Goal: Transaction & Acquisition: Obtain resource

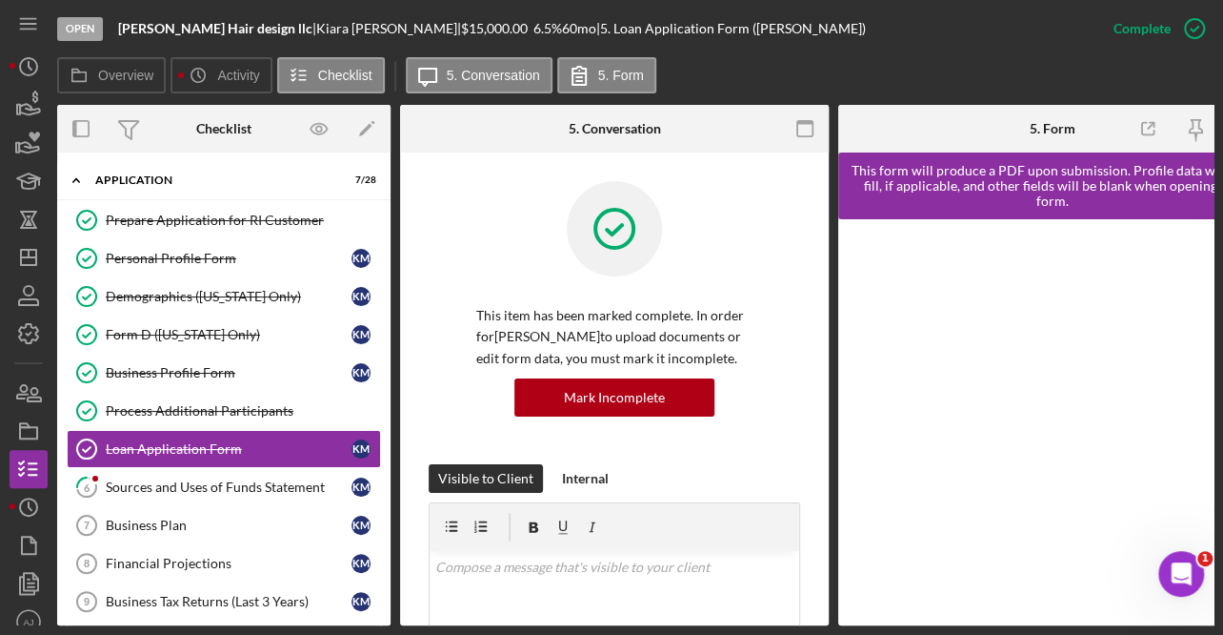
scroll to position [305, 0]
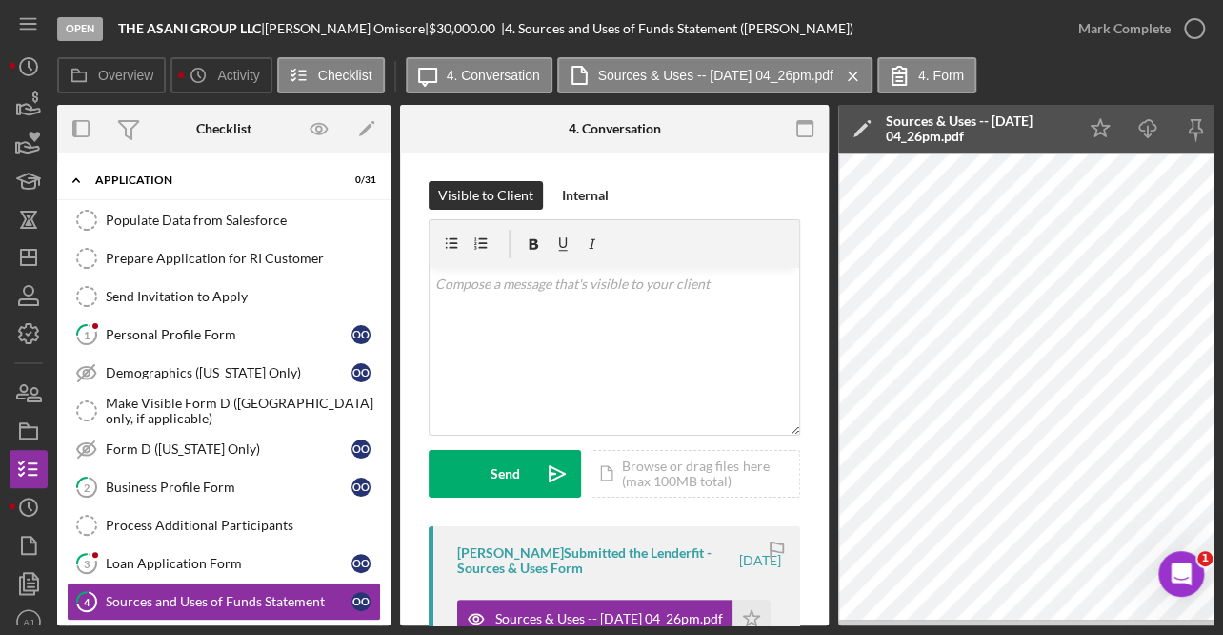
scroll to position [172, 0]
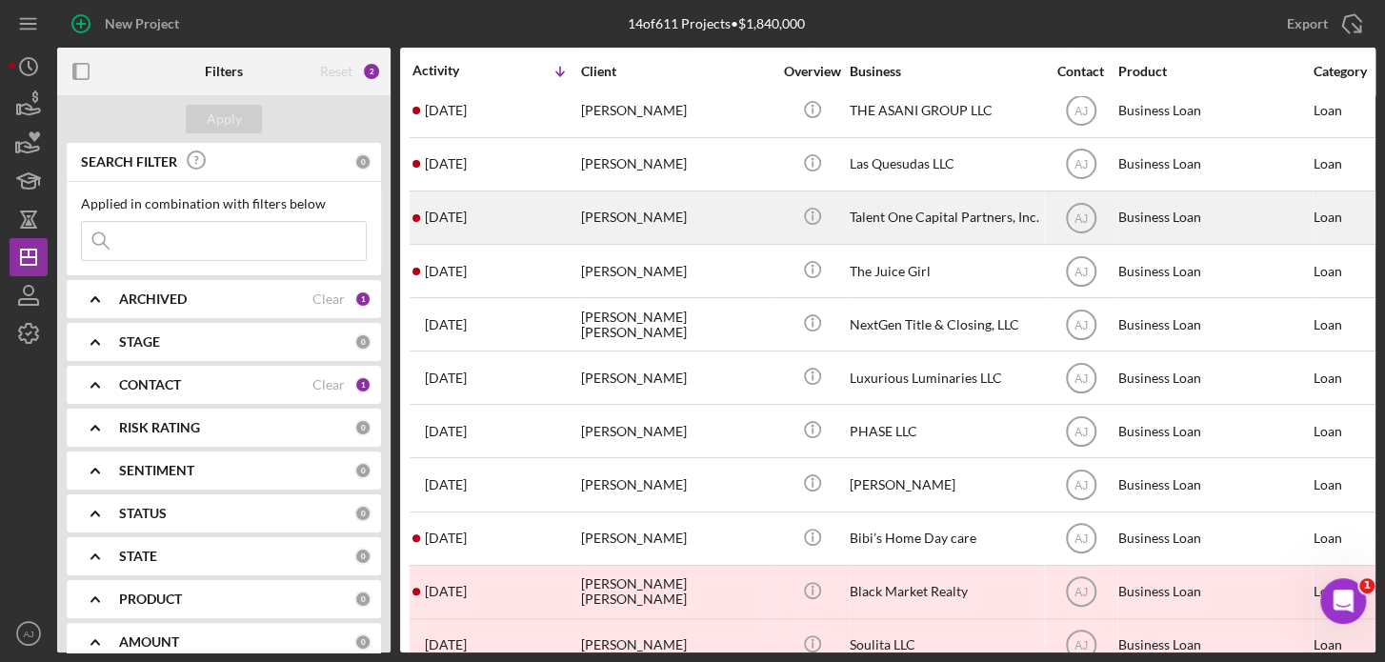
scroll to position [129, 0]
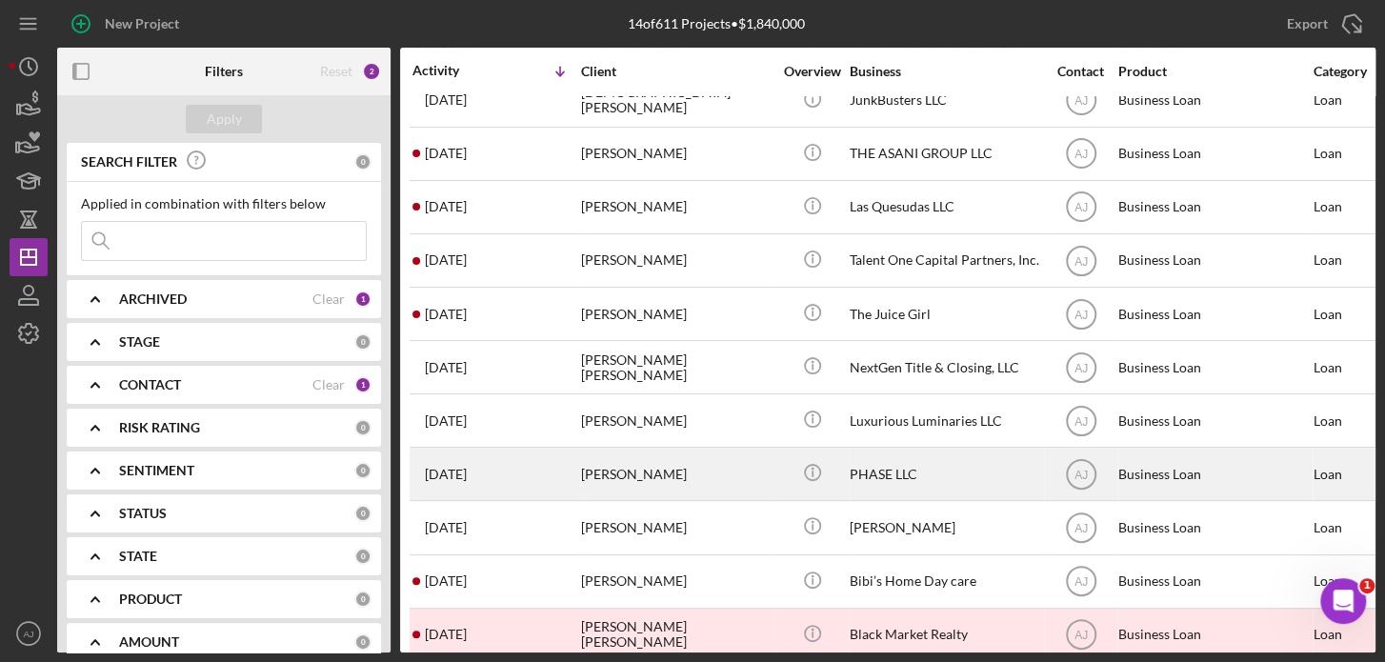
click at [736, 474] on div "Willeen Capehart" at bounding box center [676, 474] width 191 height 51
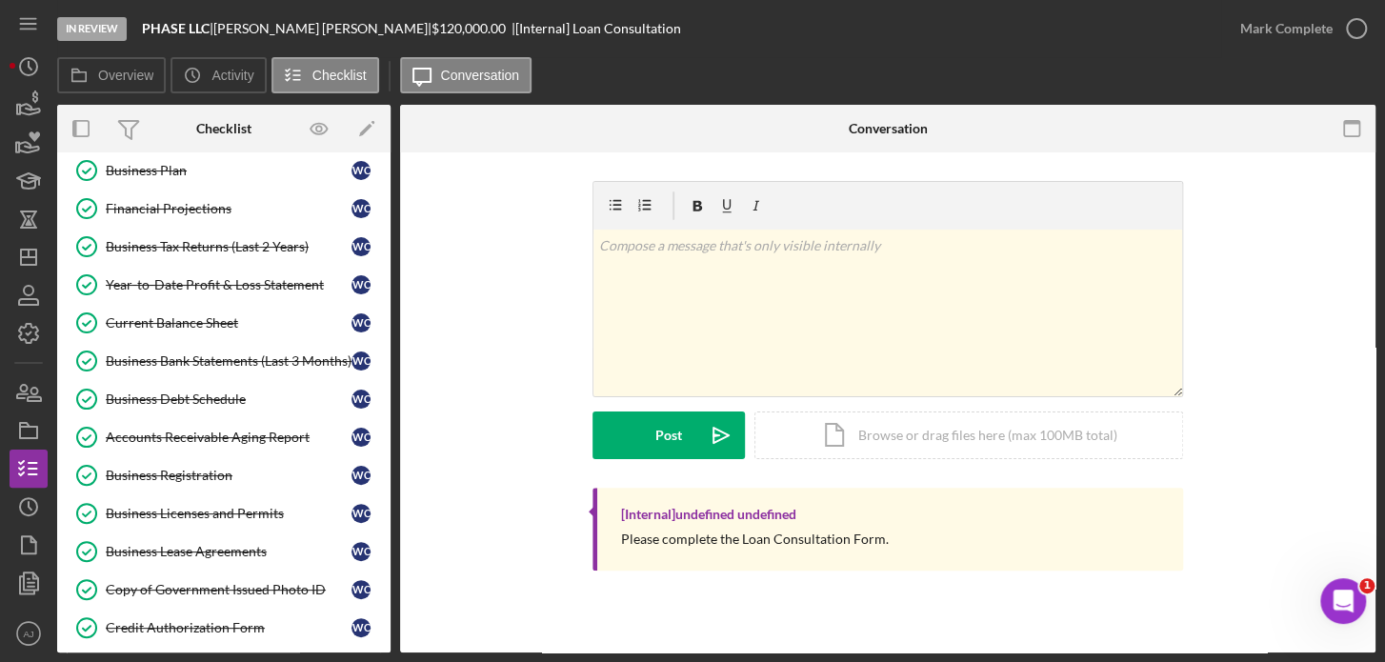
scroll to position [346, 0]
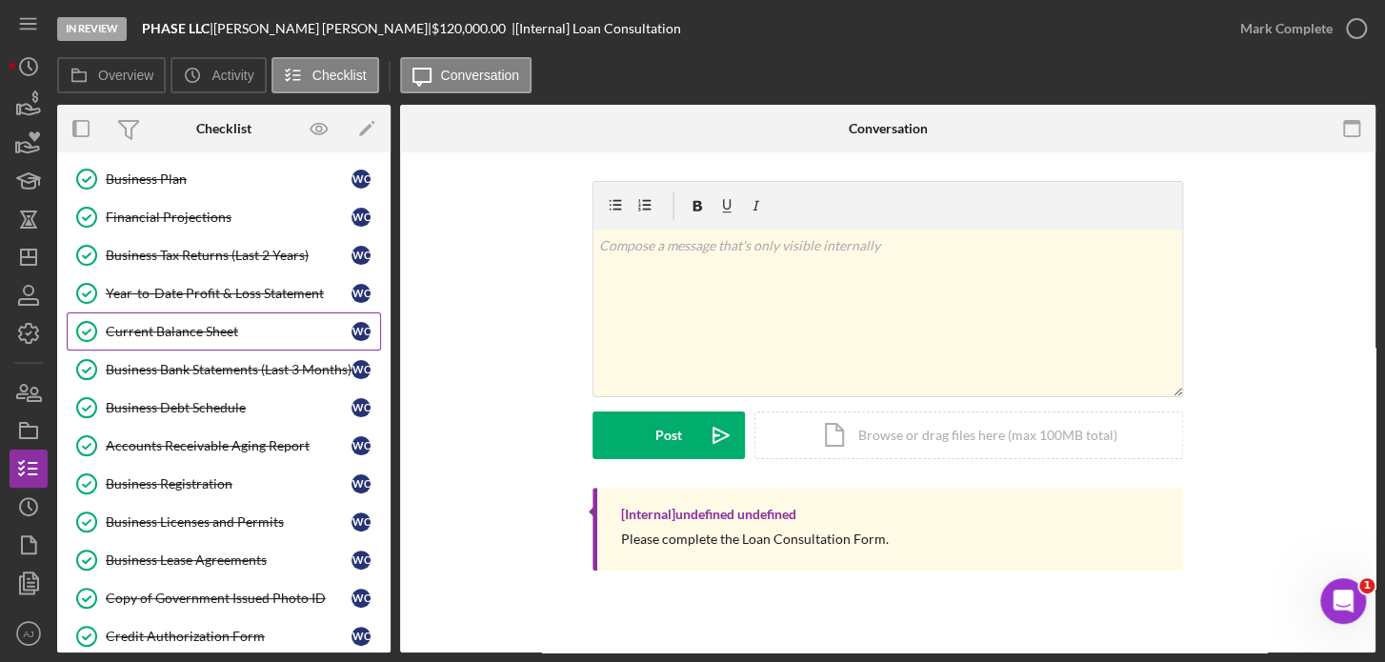
click at [181, 334] on div "Current Balance Sheet" at bounding box center [229, 331] width 246 height 15
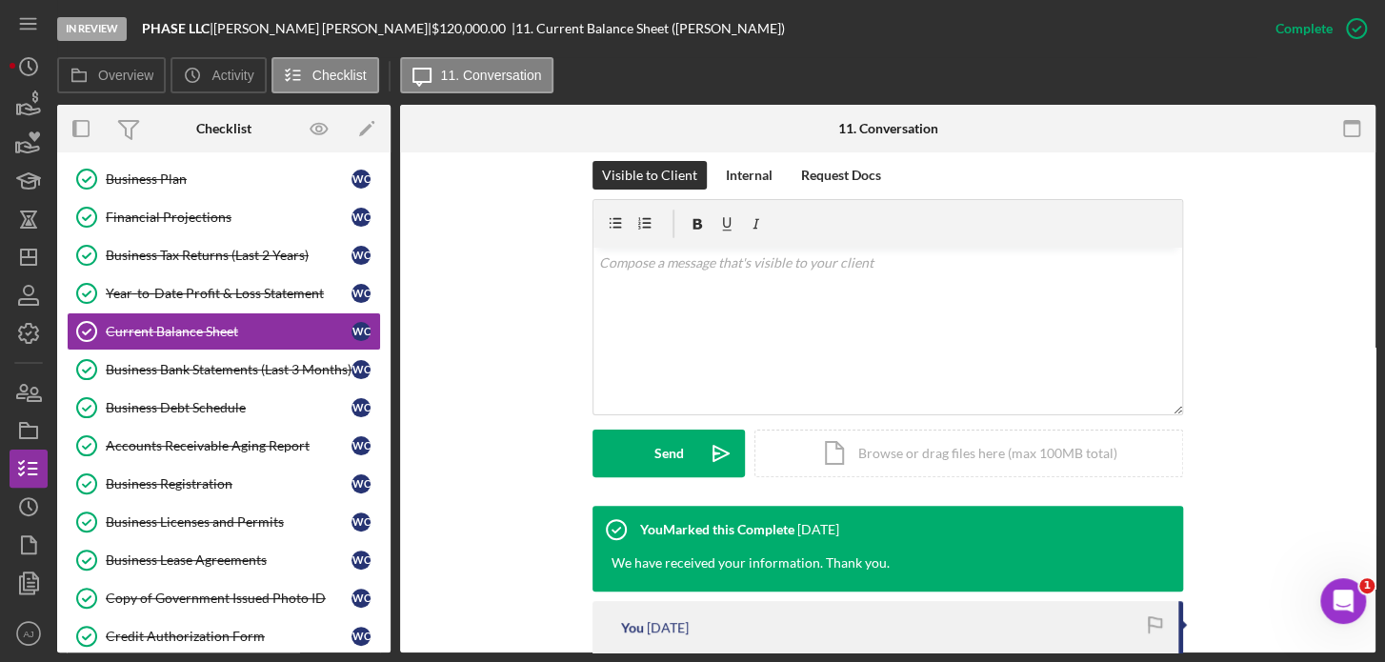
scroll to position [433, 0]
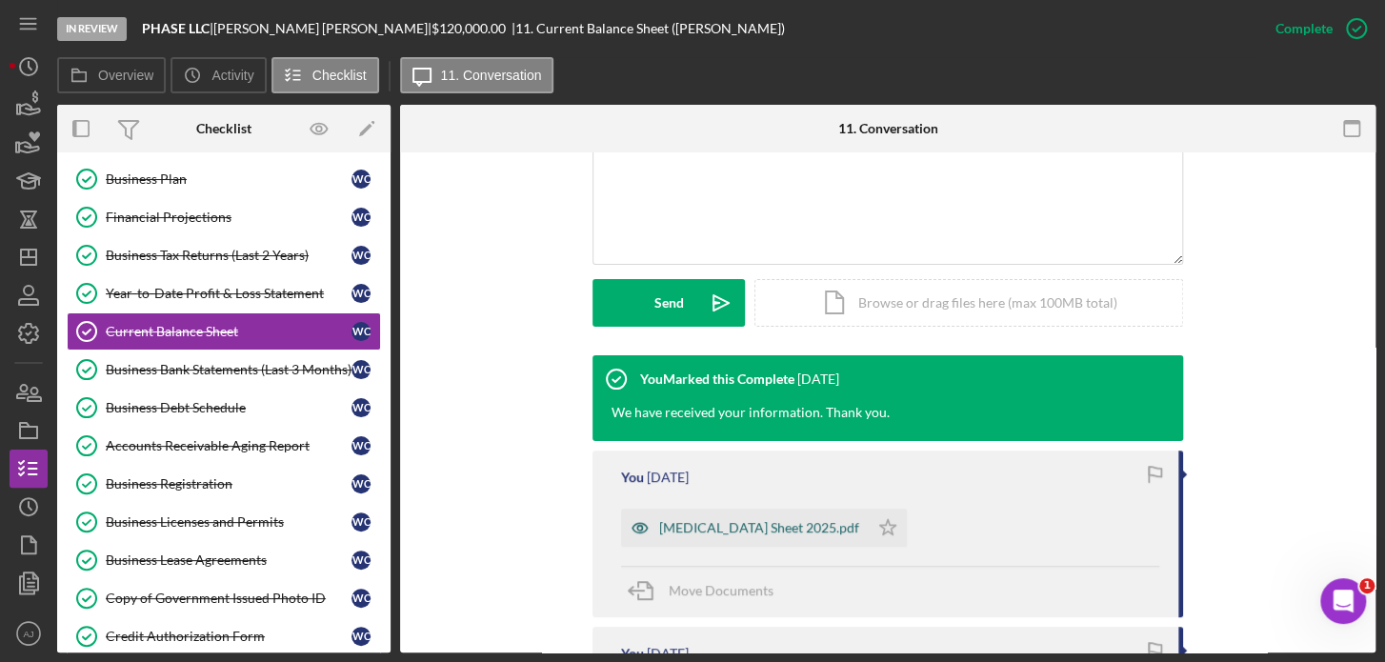
click at [686, 527] on div "Bal Sheet 2025.pdf" at bounding box center [759, 527] width 200 height 15
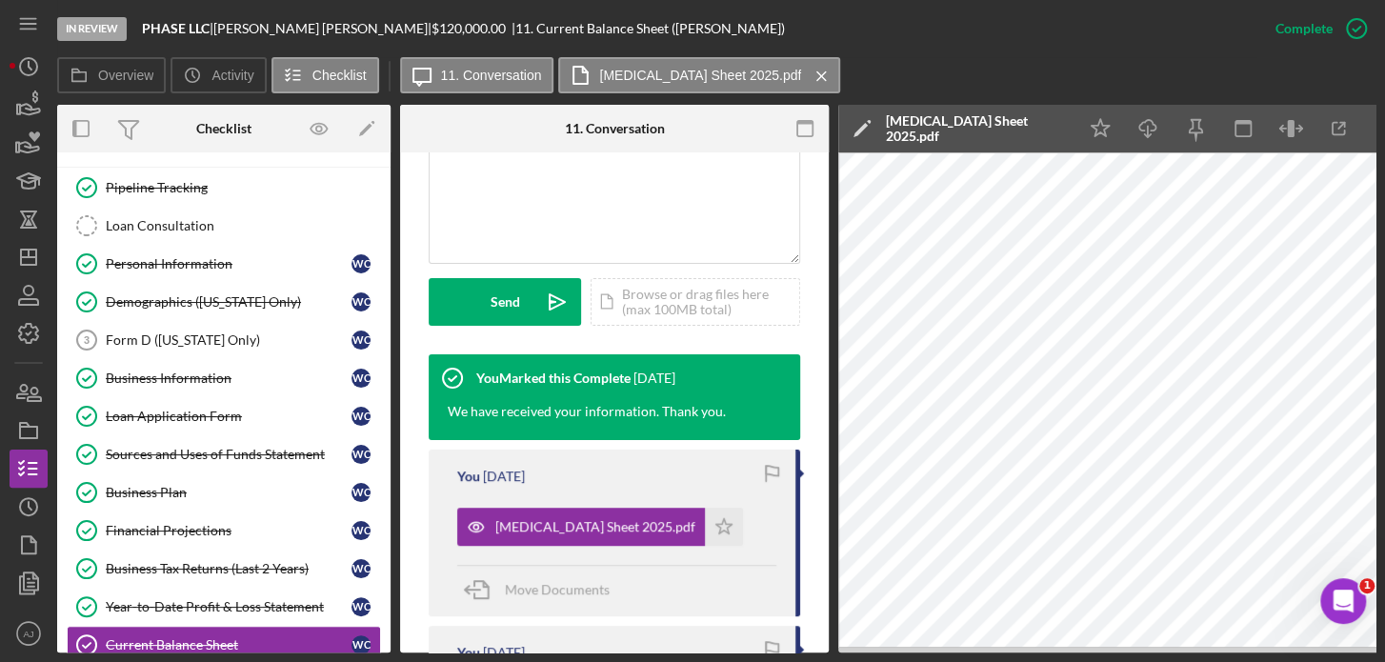
scroll to position [0, 0]
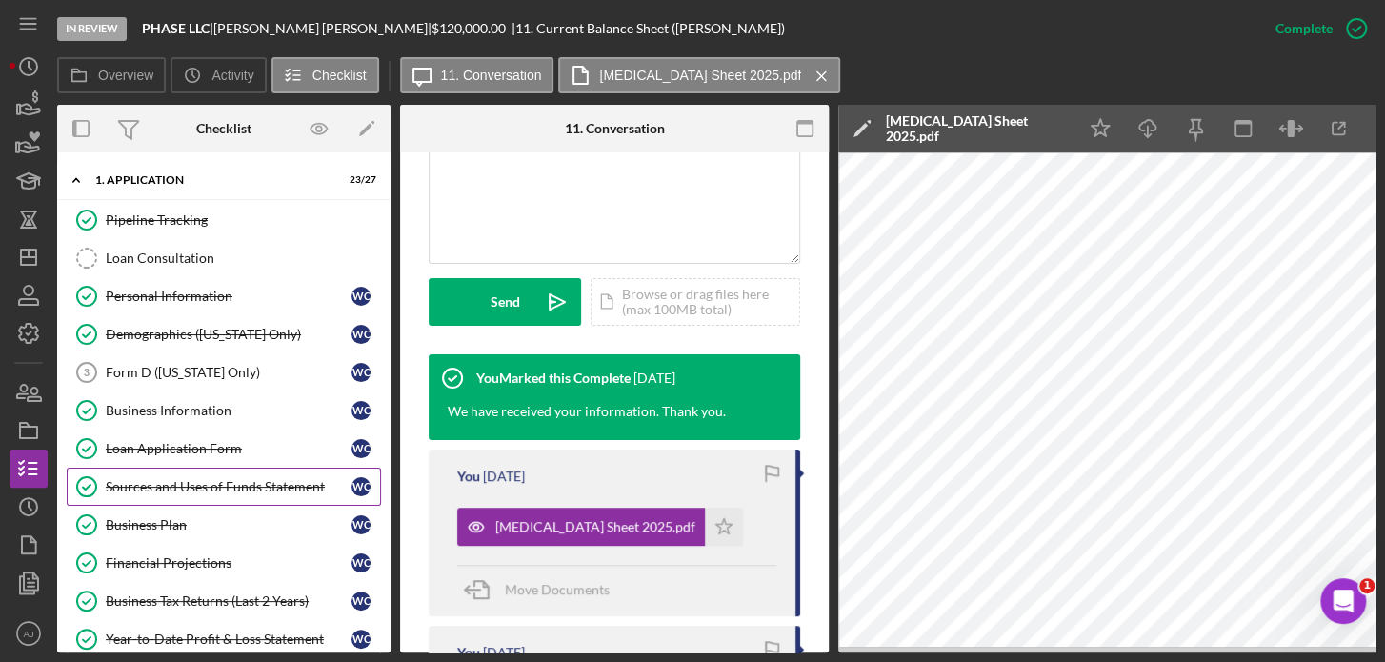
click at [161, 493] on div "Sources and Uses of Funds Statement" at bounding box center [229, 486] width 246 height 15
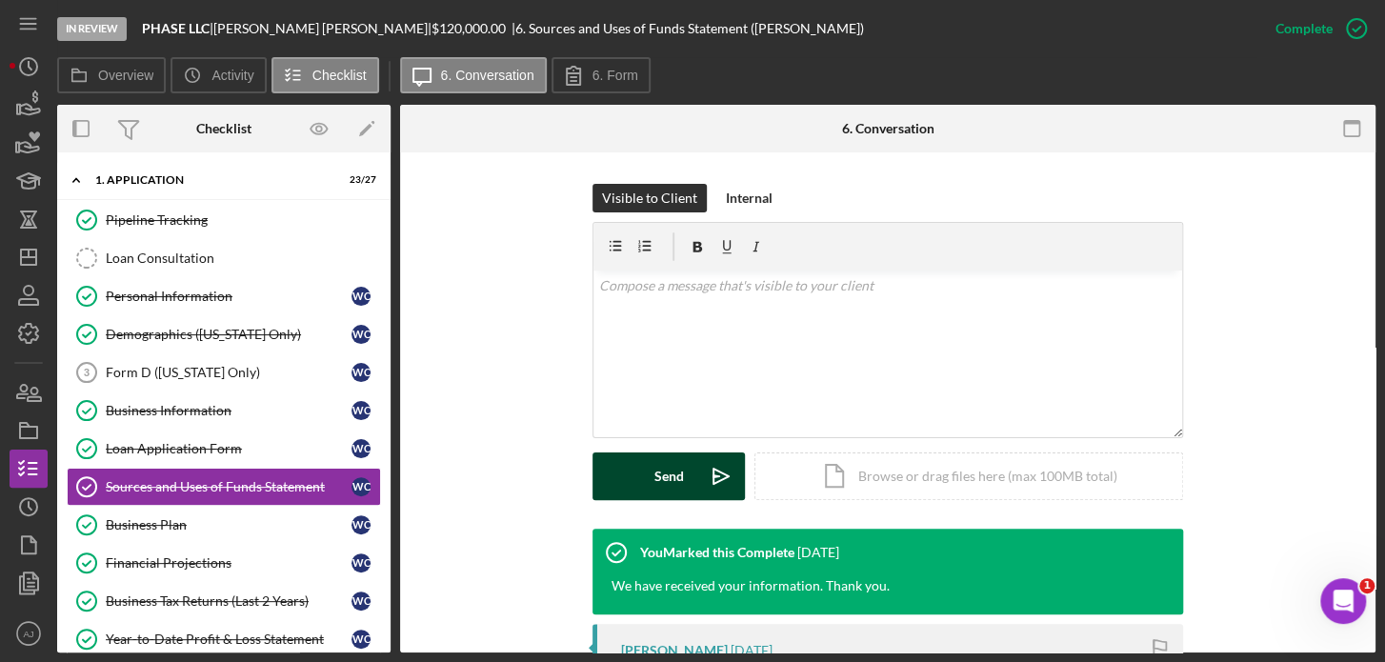
scroll to position [519, 0]
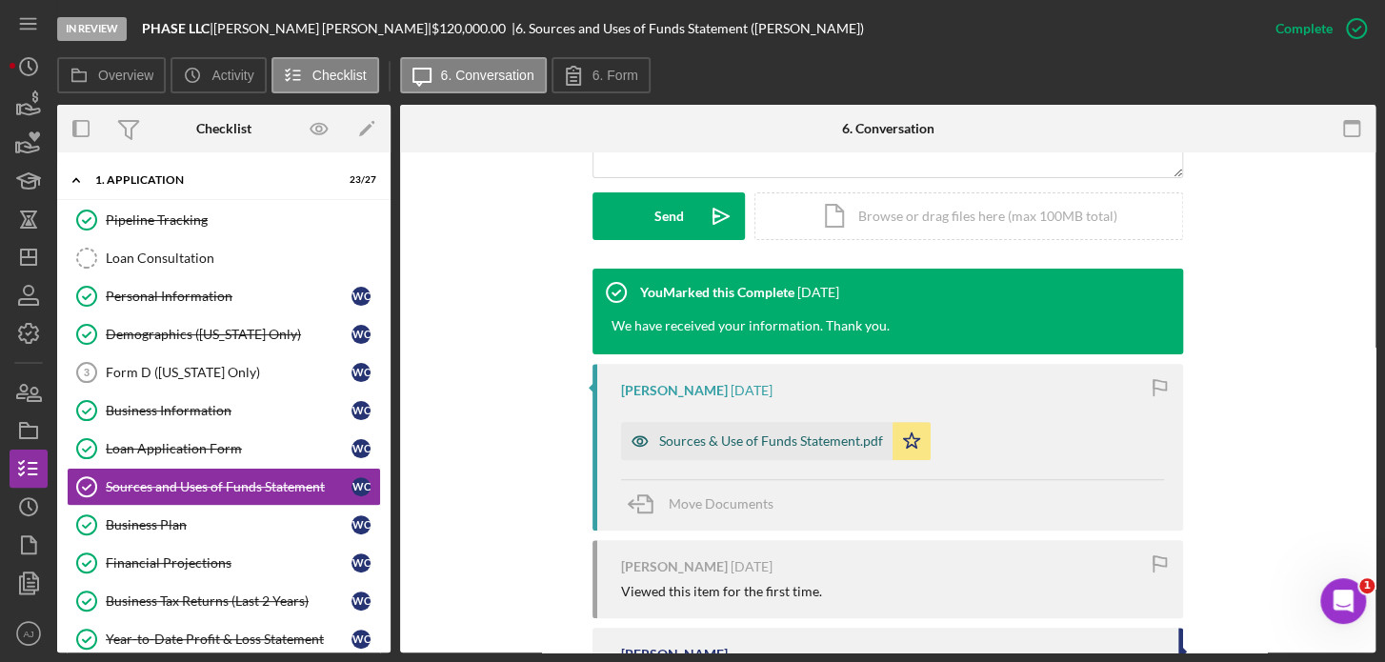
click at [675, 446] on div "Sources & Use of Funds Statement.pdf" at bounding box center [771, 441] width 224 height 15
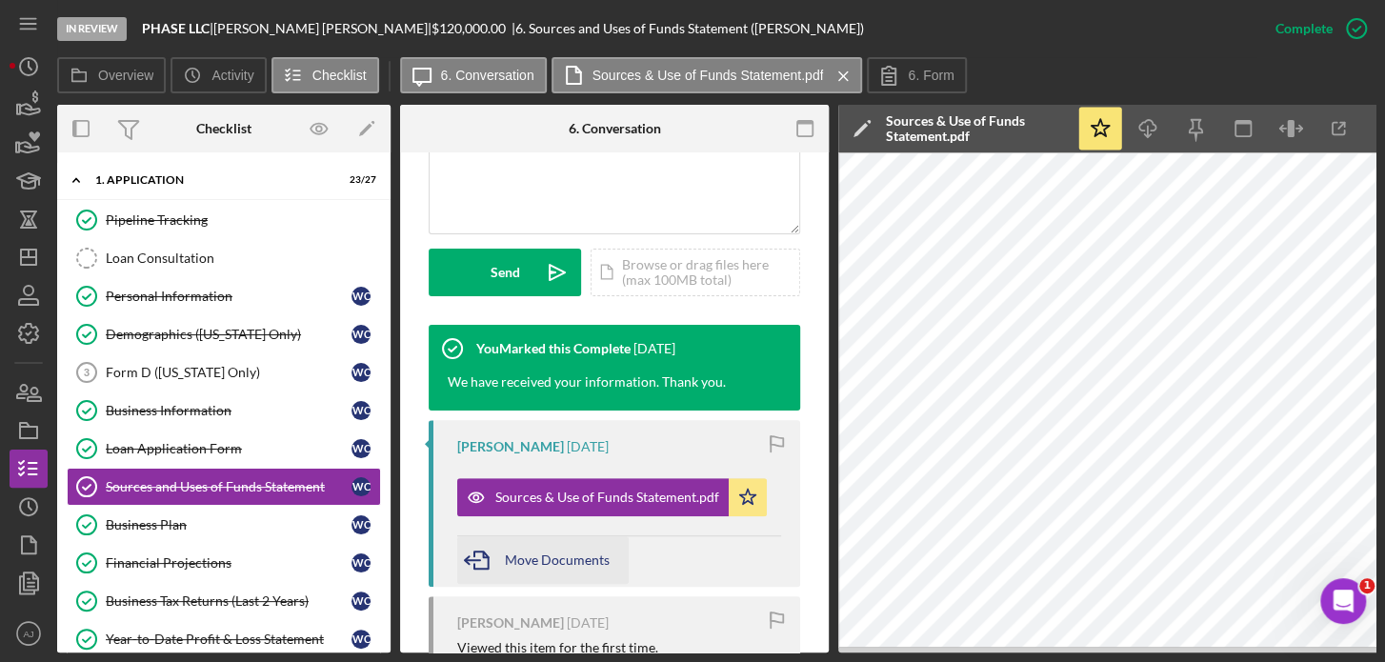
scroll to position [455, 0]
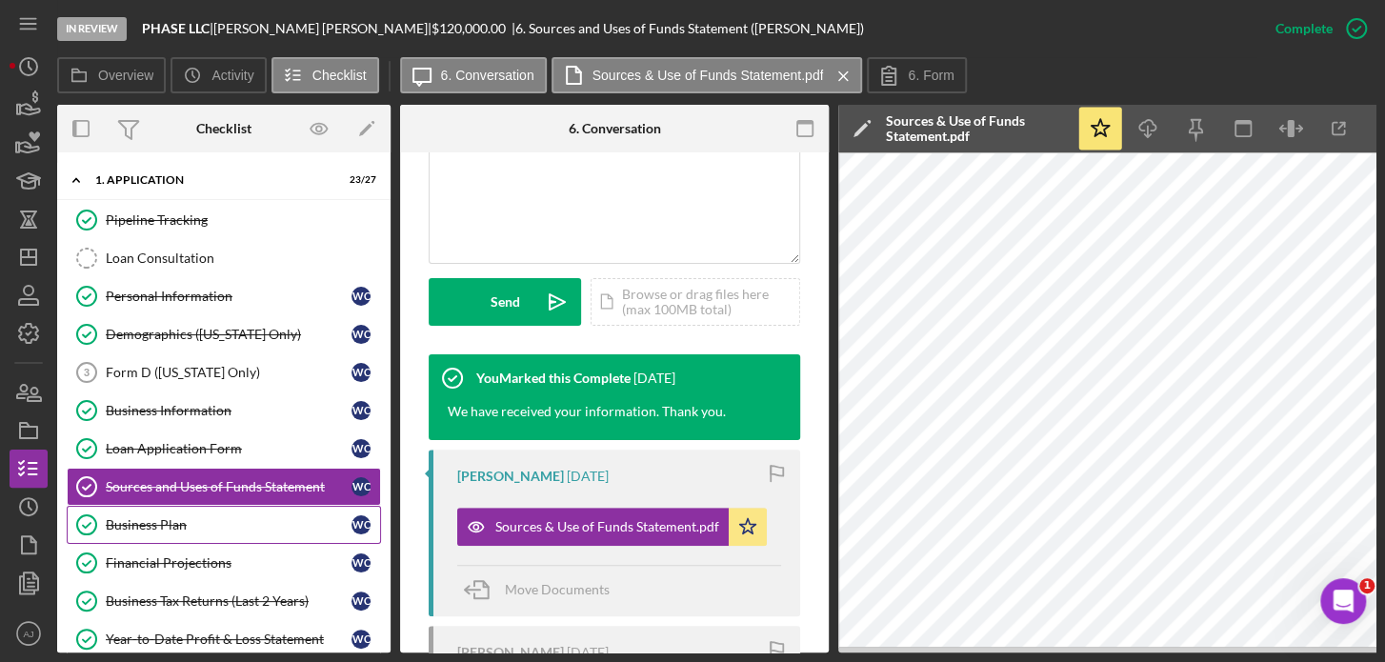
click at [233, 524] on div "Business Plan" at bounding box center [229, 524] width 246 height 15
